Goal: Information Seeking & Learning: Learn about a topic

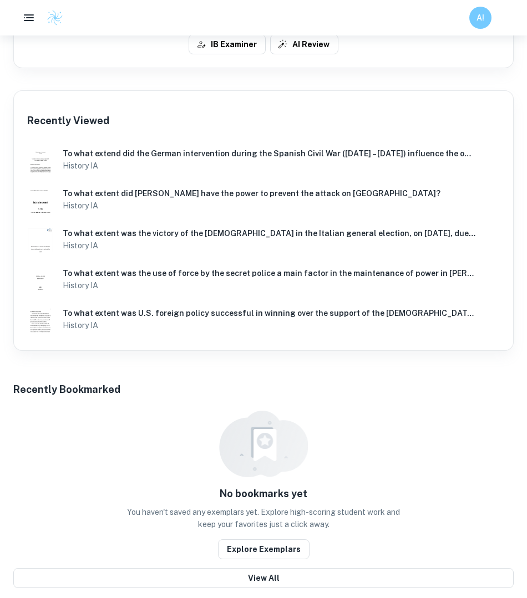
scroll to position [445, 0]
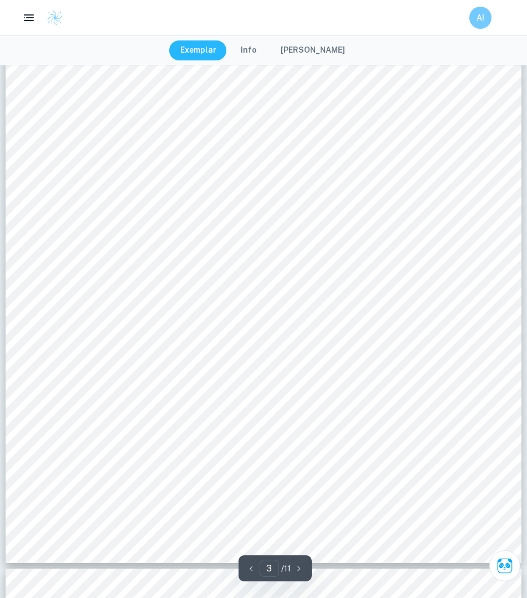
scroll to position [1693, 0]
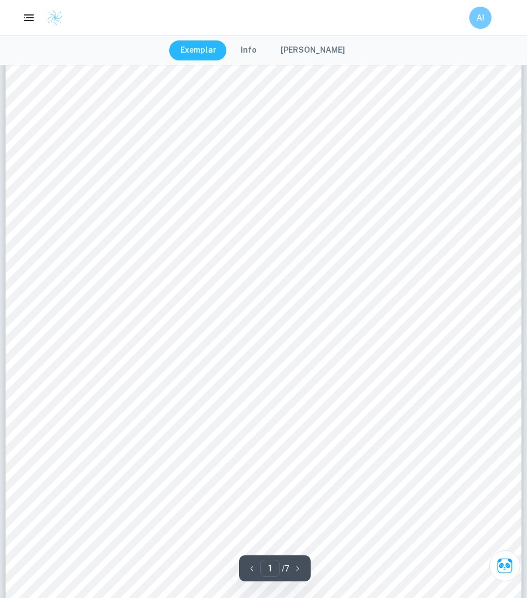
scroll to position [256, 0]
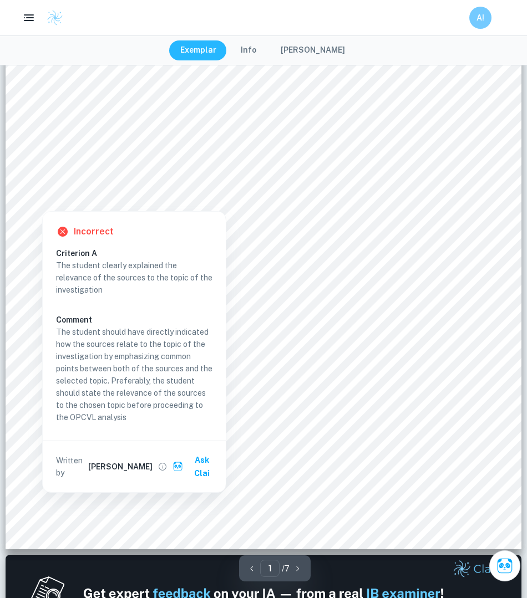
click at [38, 191] on div at bounding box center [42, 194] width 27 height 27
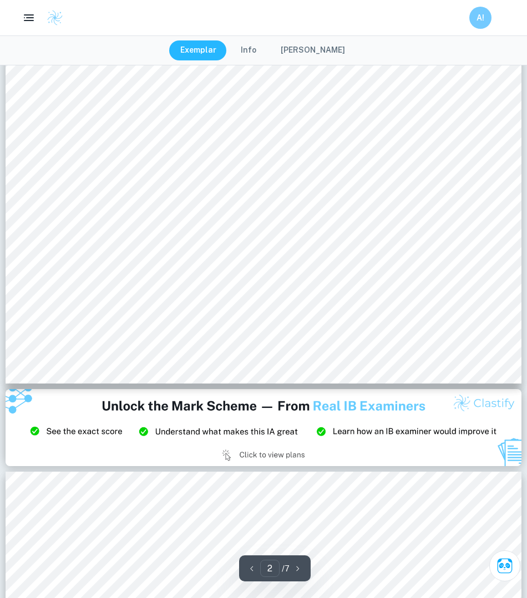
scroll to position [1241, 0]
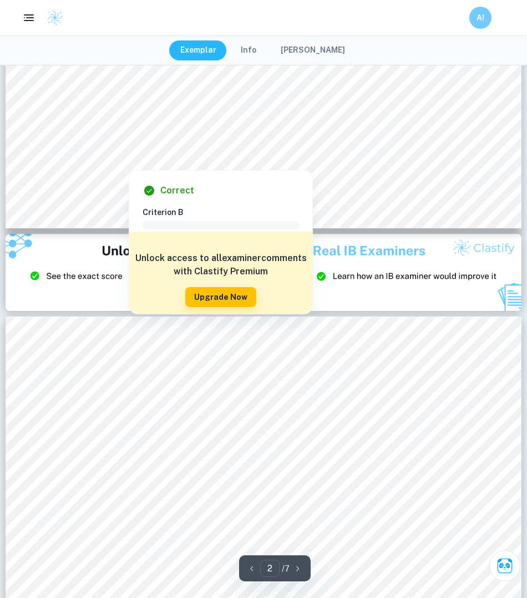
type input "3"
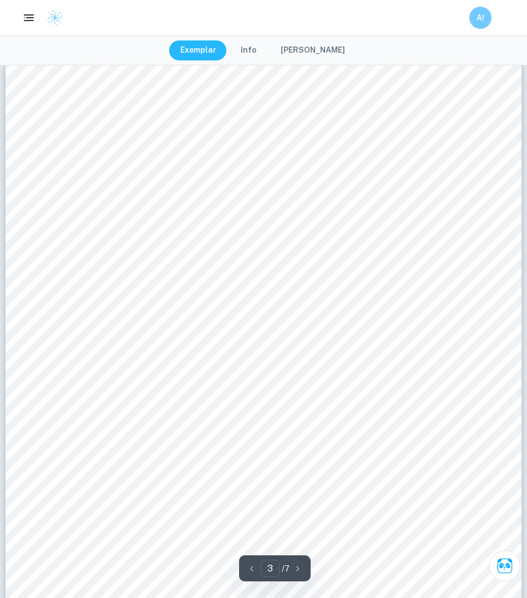
scroll to position [1653, 0]
click at [256, 54] on button "Info" at bounding box center [249, 50] width 38 height 20
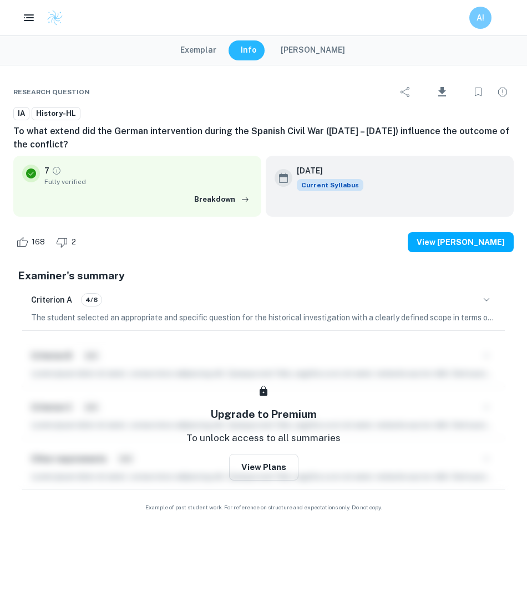
click at [151, 316] on p "The student selected an appropriate and specific question for the historical in…" at bounding box center [263, 318] width 465 height 12
click at [201, 48] on button "Exemplar" at bounding box center [198, 50] width 58 height 20
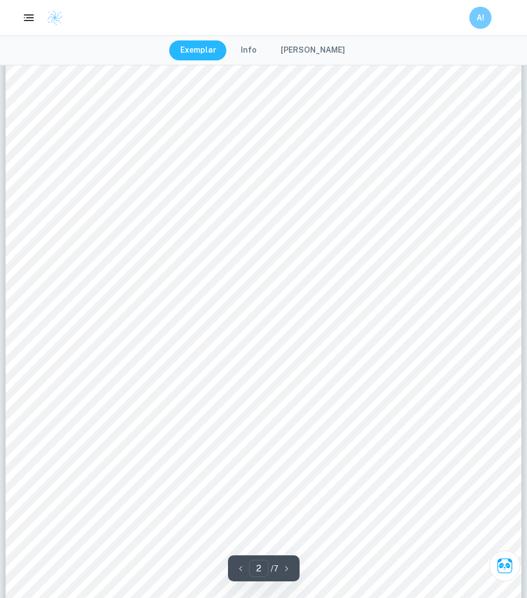
scroll to position [813, 0]
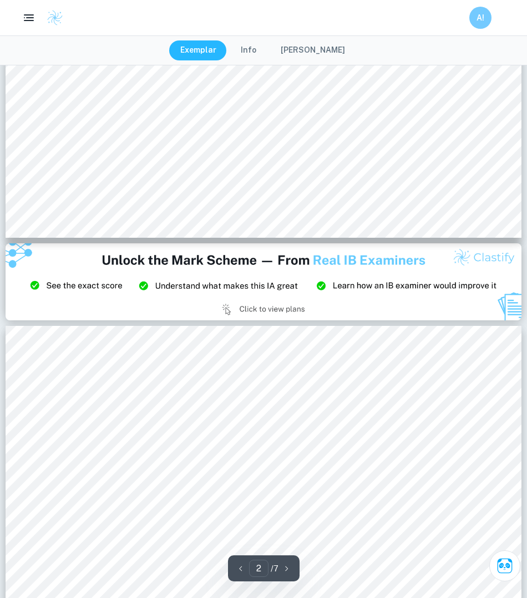
type input "3"
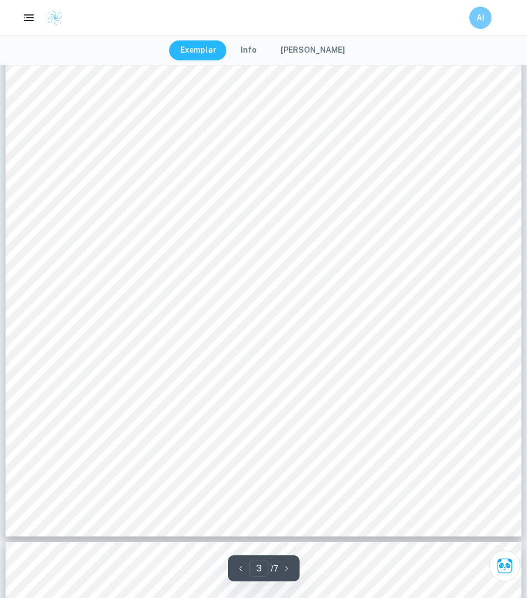
scroll to position [1899, 0]
